Goal: Communication & Community: Answer question/provide support

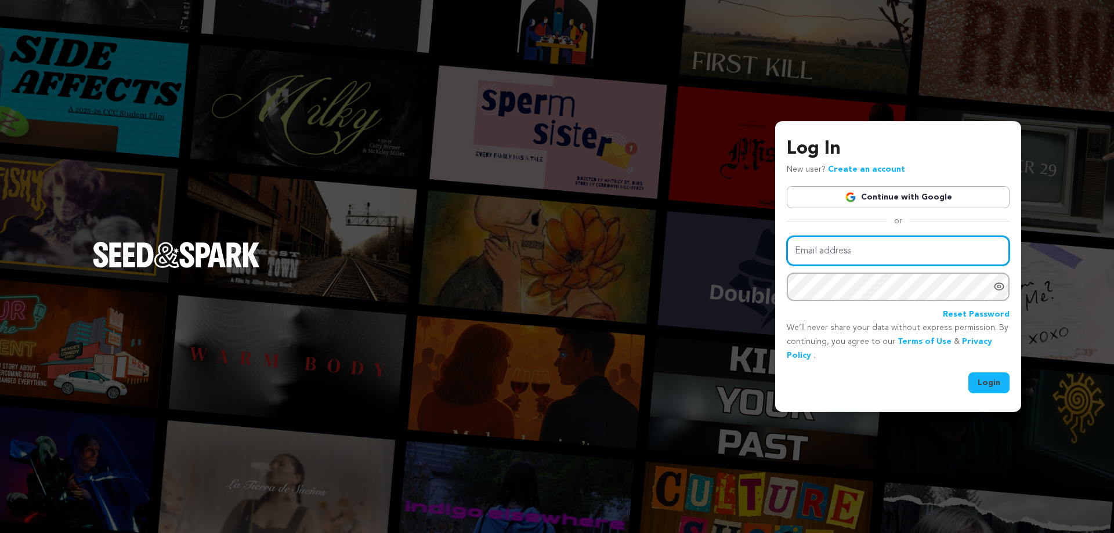
type input "chip@portmerch.com"
click at [998, 383] on button "Login" at bounding box center [988, 382] width 41 height 21
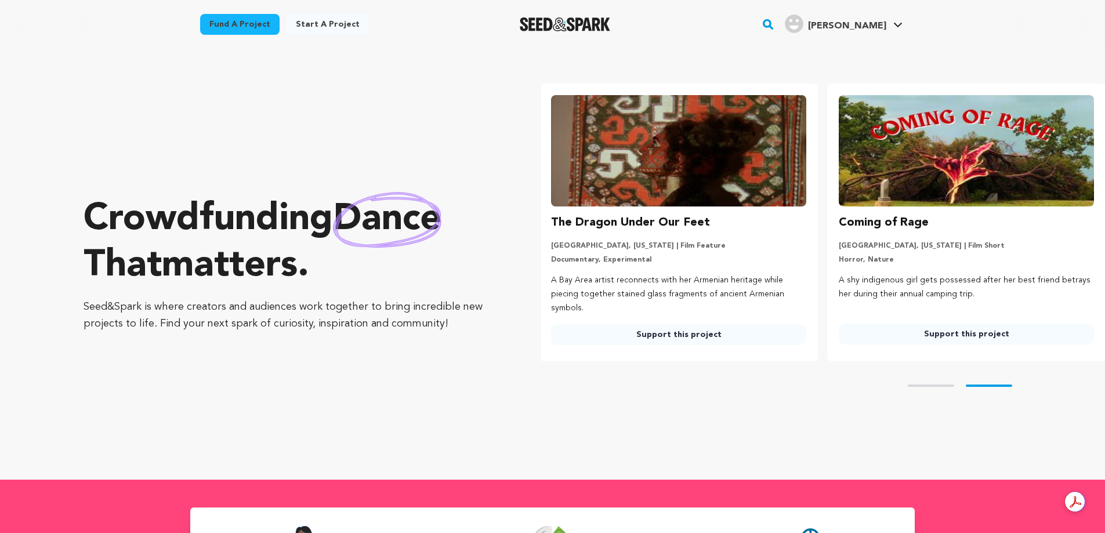
scroll to position [0, 297]
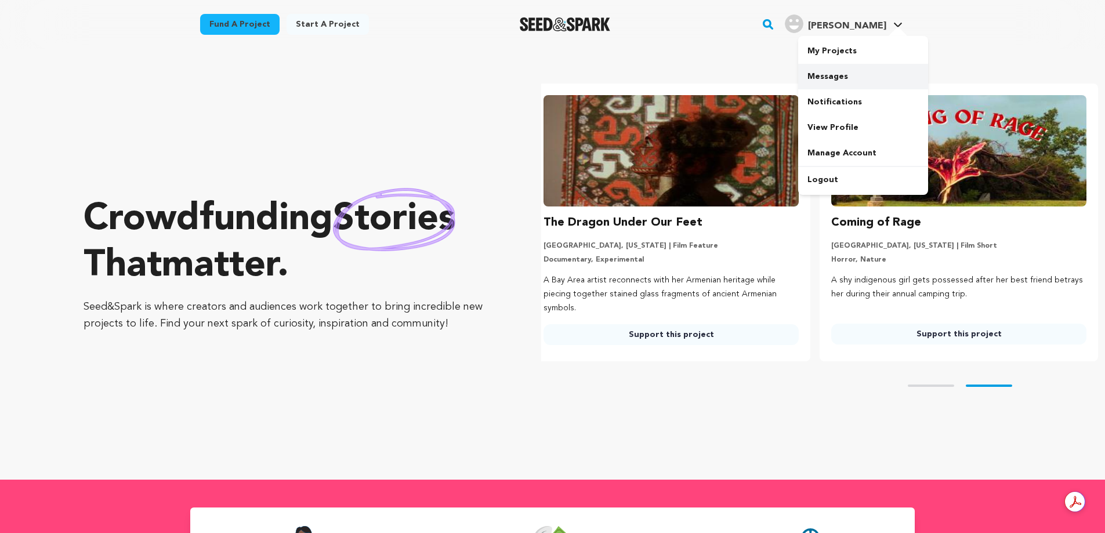
click at [840, 74] on link "Messages" at bounding box center [863, 77] width 130 height 26
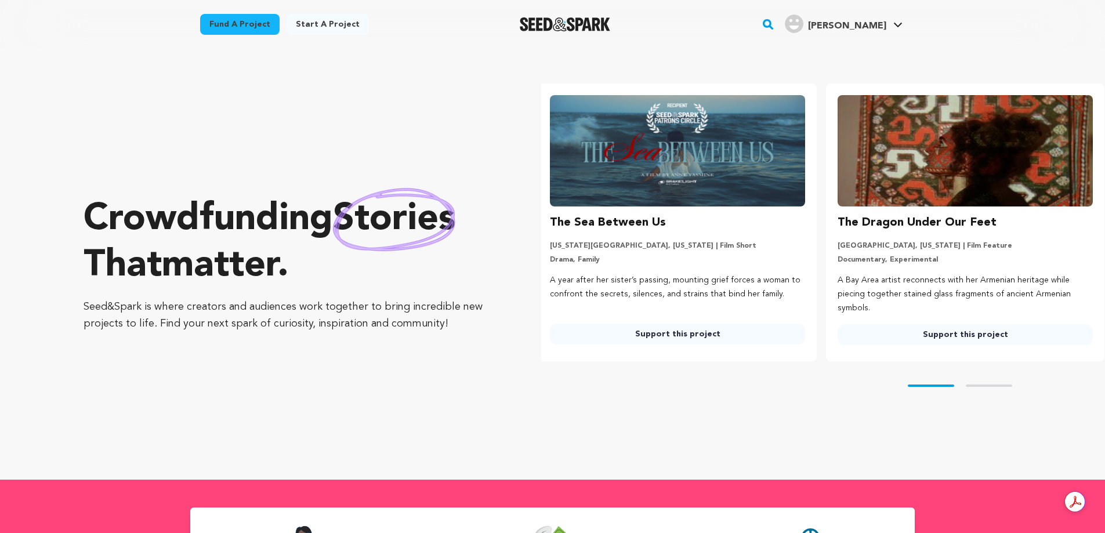
scroll to position [0, 0]
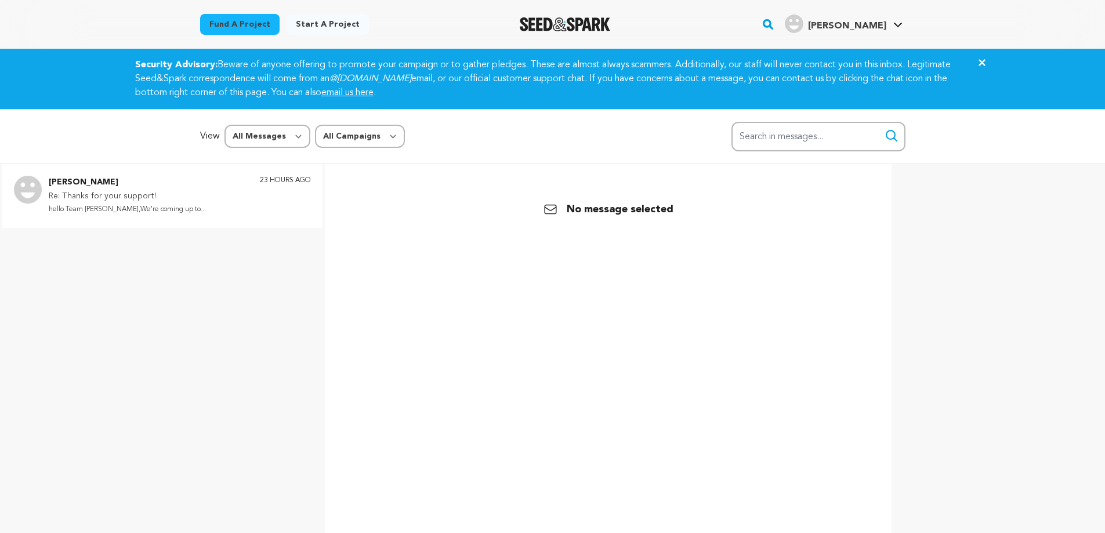
click at [108, 194] on p "Re: Thanks for your support!" at bounding box center [127, 197] width 157 height 14
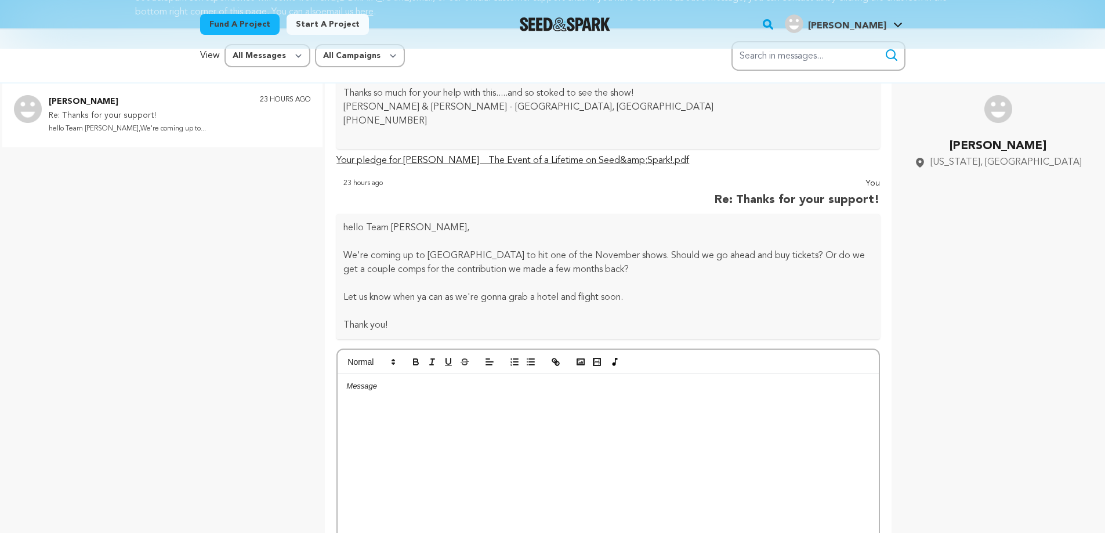
scroll to position [57, 0]
